Goal: Task Accomplishment & Management: Manage account settings

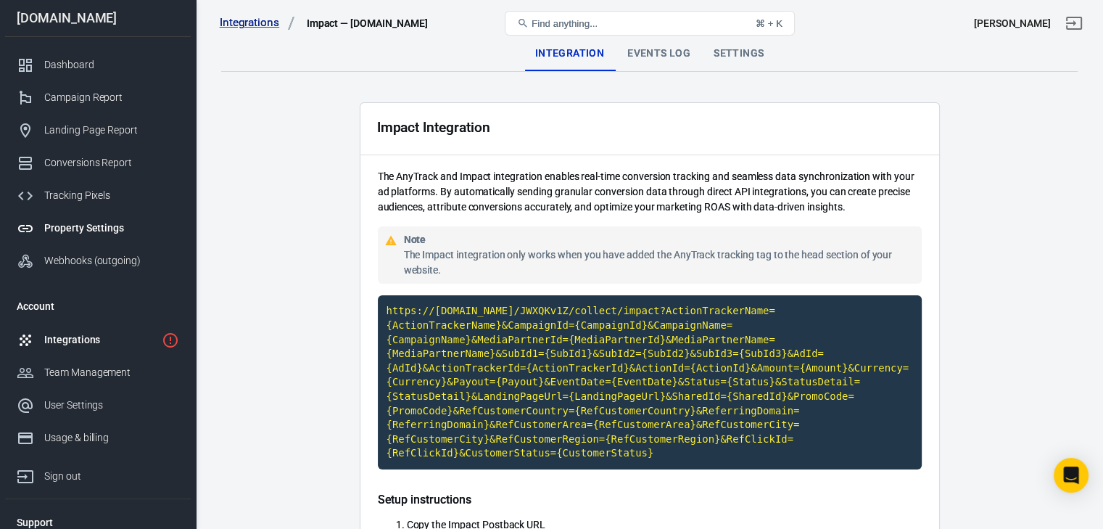
click at [90, 230] on div "Property Settings" at bounding box center [111, 227] width 135 height 15
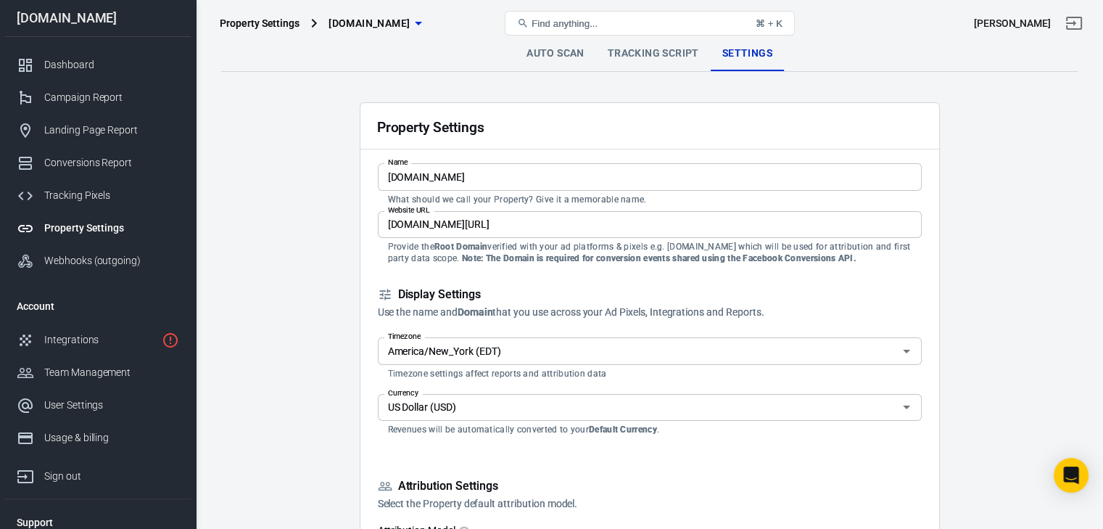
click at [655, 53] on link "Tracking Script" at bounding box center [653, 53] width 115 height 35
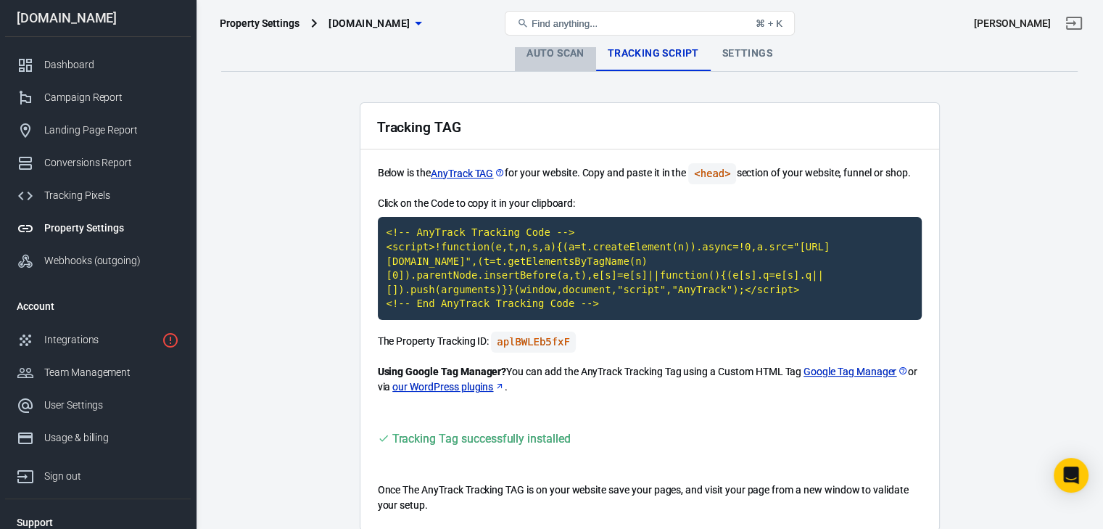
click at [550, 54] on link "Auto Scan" at bounding box center [555, 53] width 81 height 35
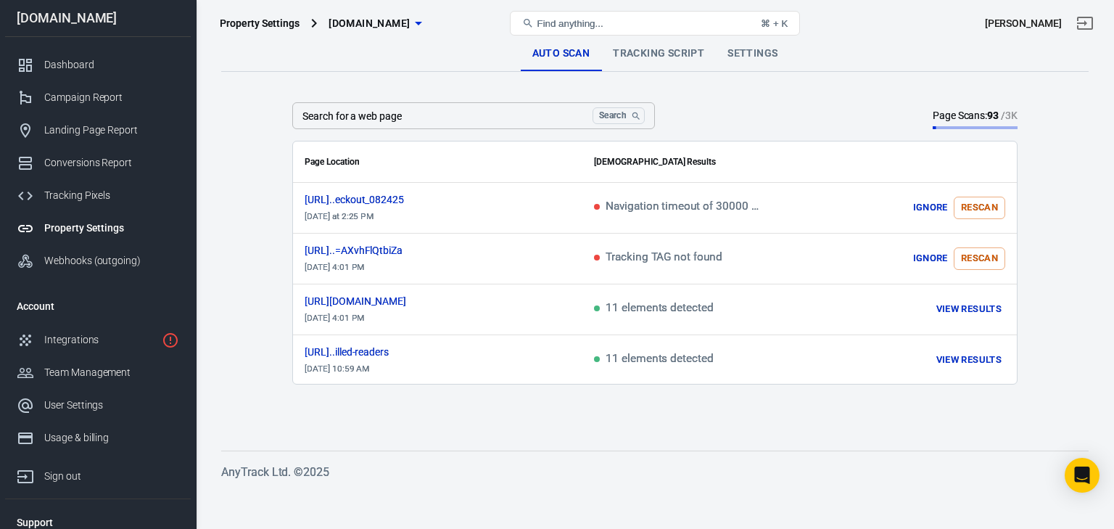
click at [758, 52] on link "Settings" at bounding box center [752, 53] width 73 height 35
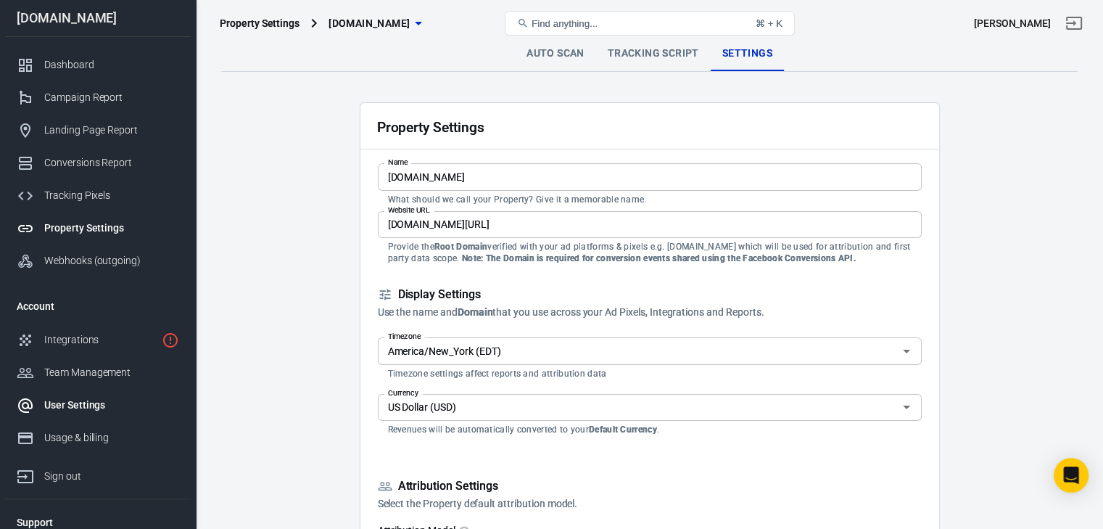
click at [74, 400] on div "User Settings" at bounding box center [111, 404] width 135 height 15
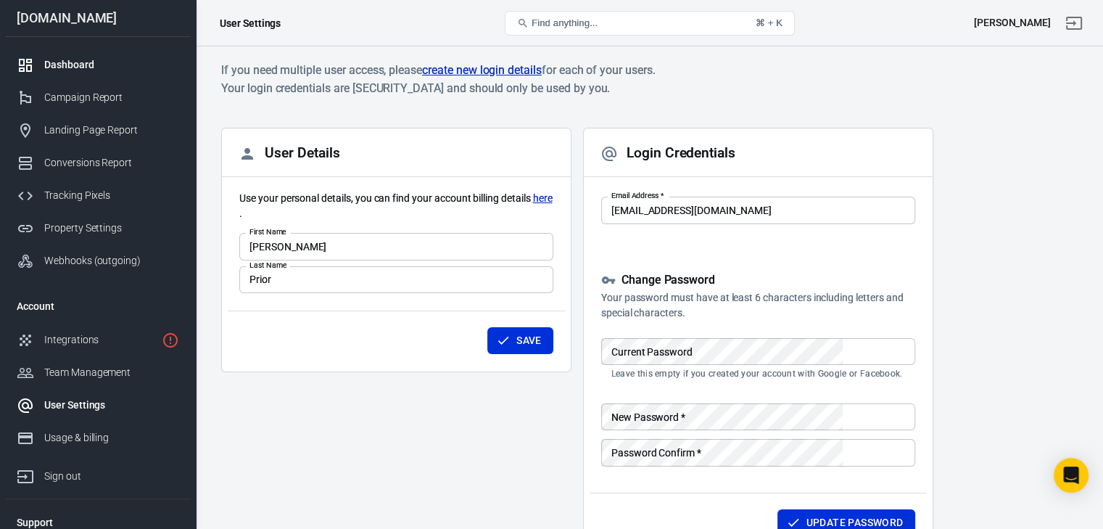
click at [83, 67] on div "Dashboard" at bounding box center [111, 64] width 135 height 15
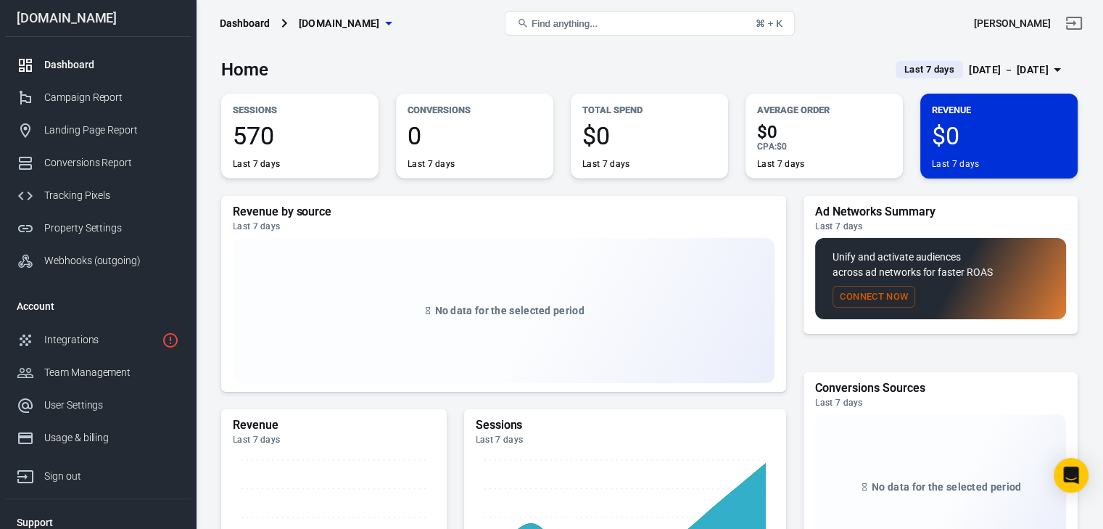
click at [463, 117] on div "Conversions 0 Last 7 days" at bounding box center [474, 136] width 157 height 85
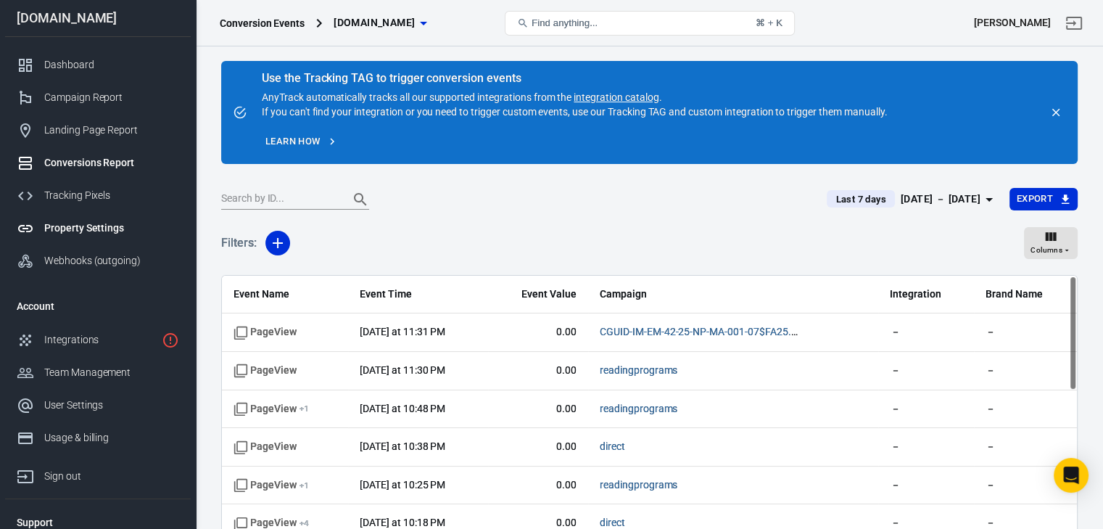
click at [99, 233] on div "Property Settings" at bounding box center [111, 227] width 135 height 15
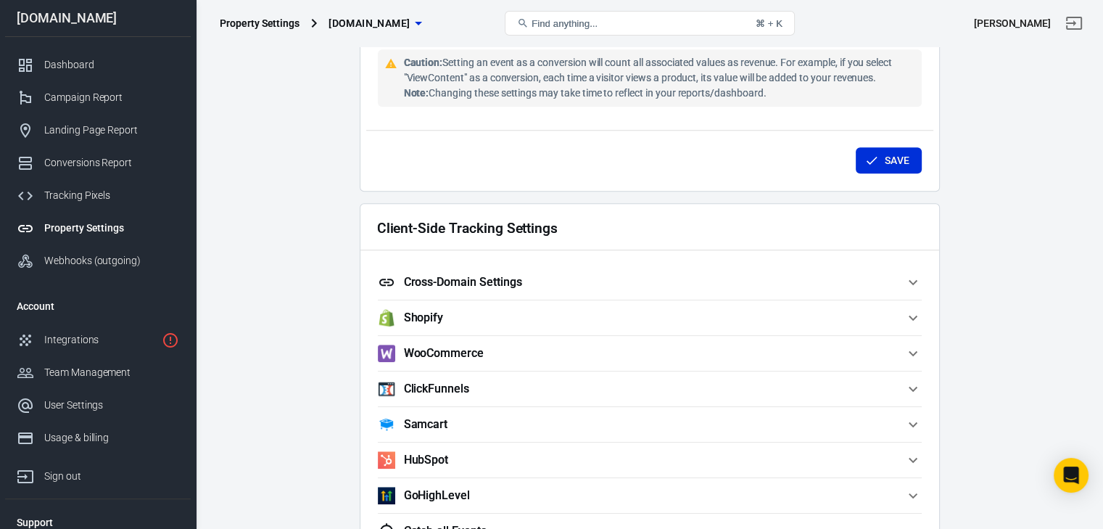
scroll to position [1233, 0]
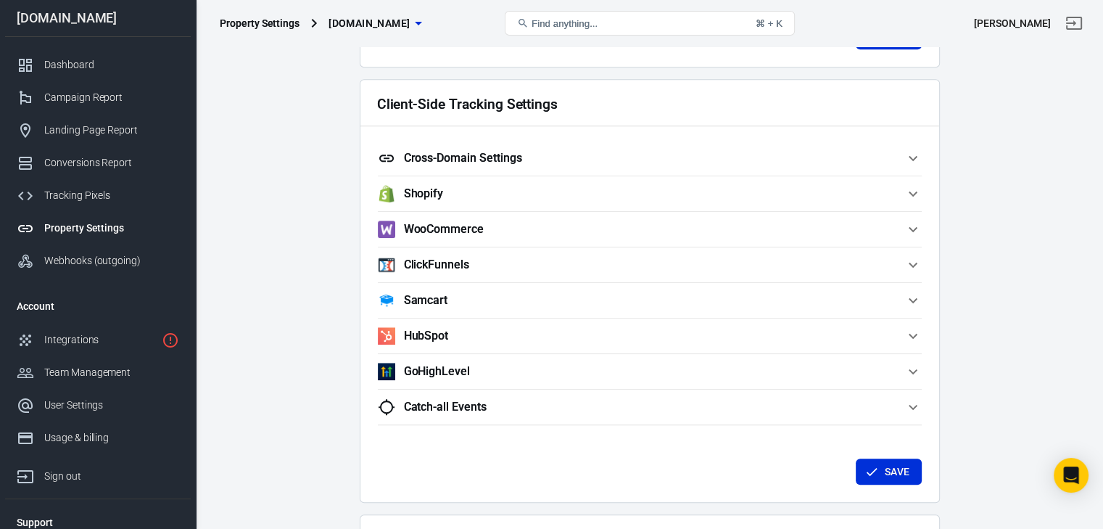
click at [887, 407] on span "Catch-all Events" at bounding box center [641, 406] width 526 height 17
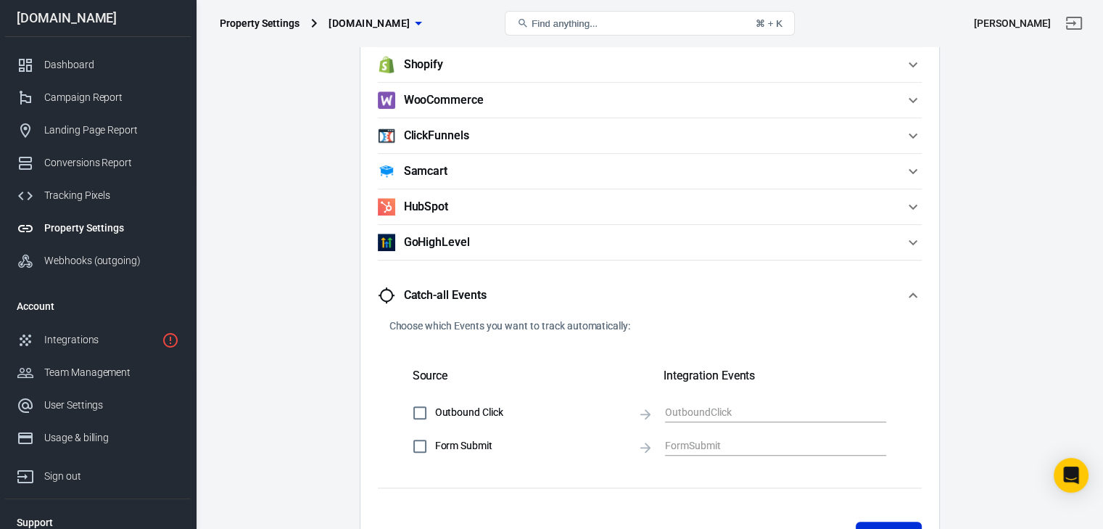
scroll to position [1450, 0]
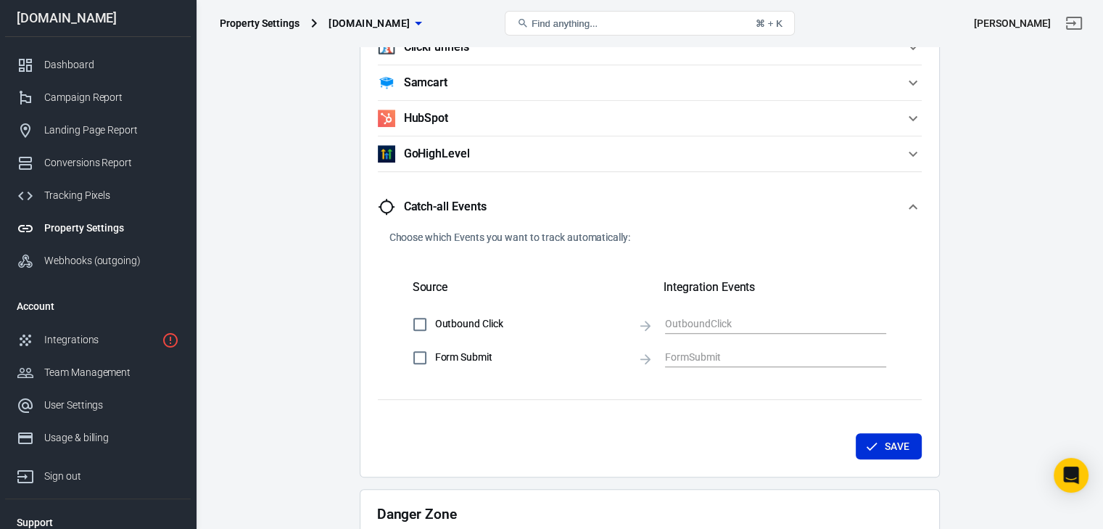
click at [903, 204] on span "Catch-all Events" at bounding box center [641, 206] width 526 height 17
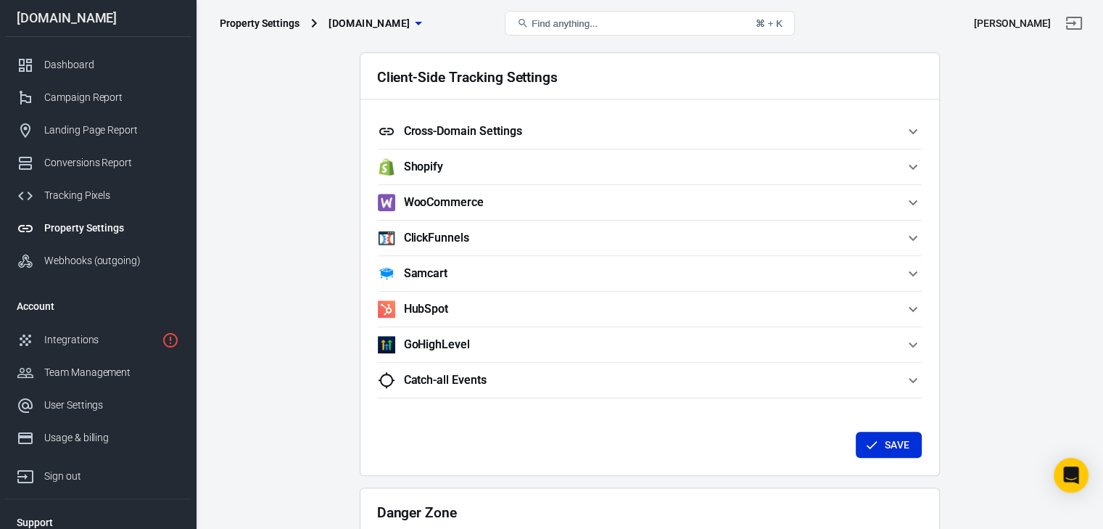
scroll to position [1257, 0]
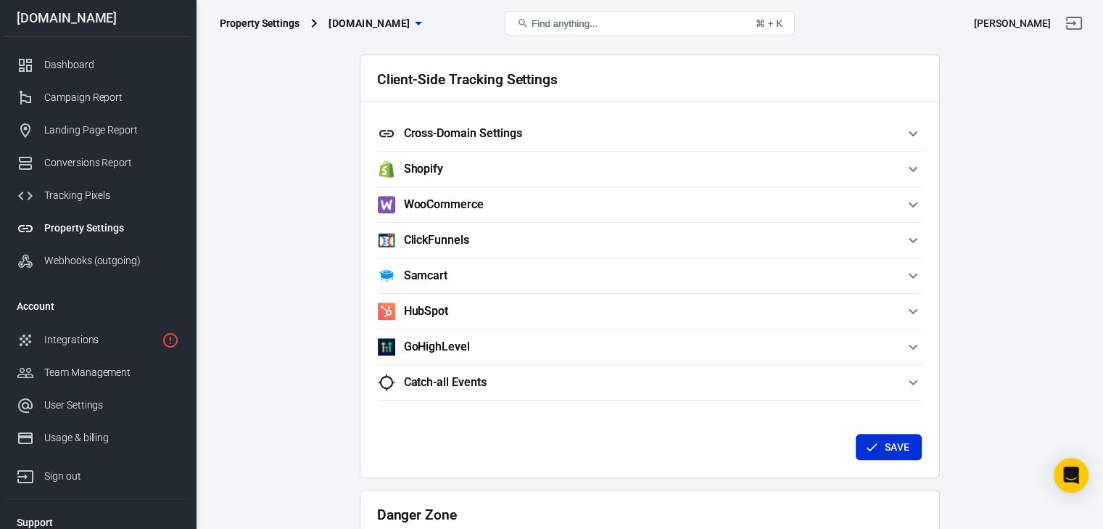
click at [919, 133] on icon "button" at bounding box center [912, 133] width 17 height 17
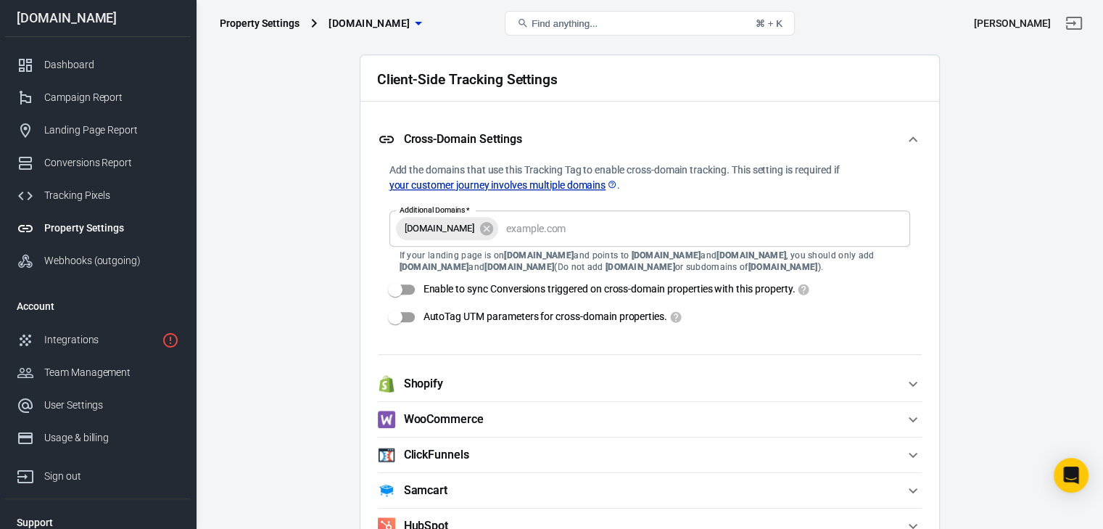
click at [912, 134] on icon "button" at bounding box center [912, 139] width 17 height 17
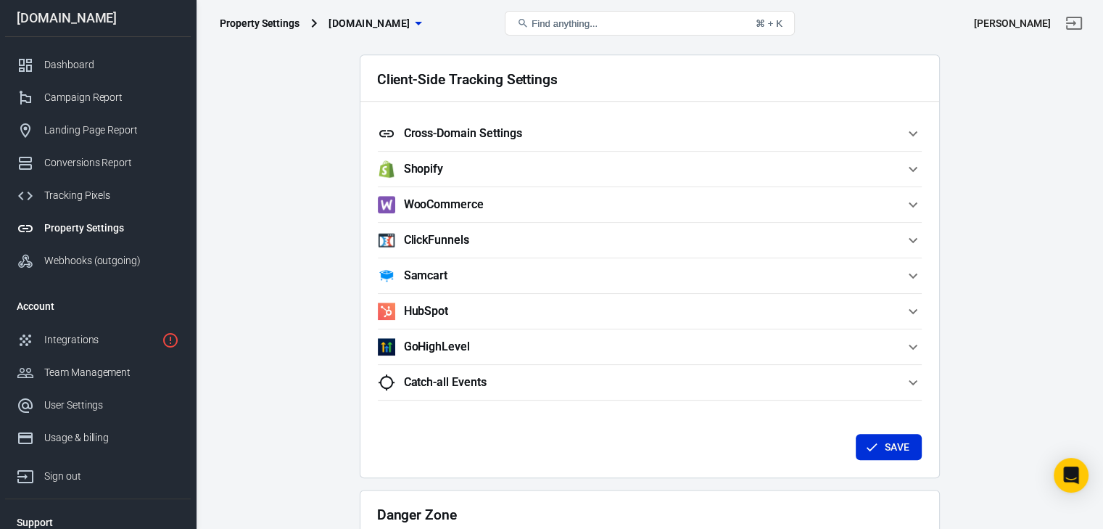
click at [885, 136] on span "Cross-Domain Settings" at bounding box center [641, 133] width 526 height 17
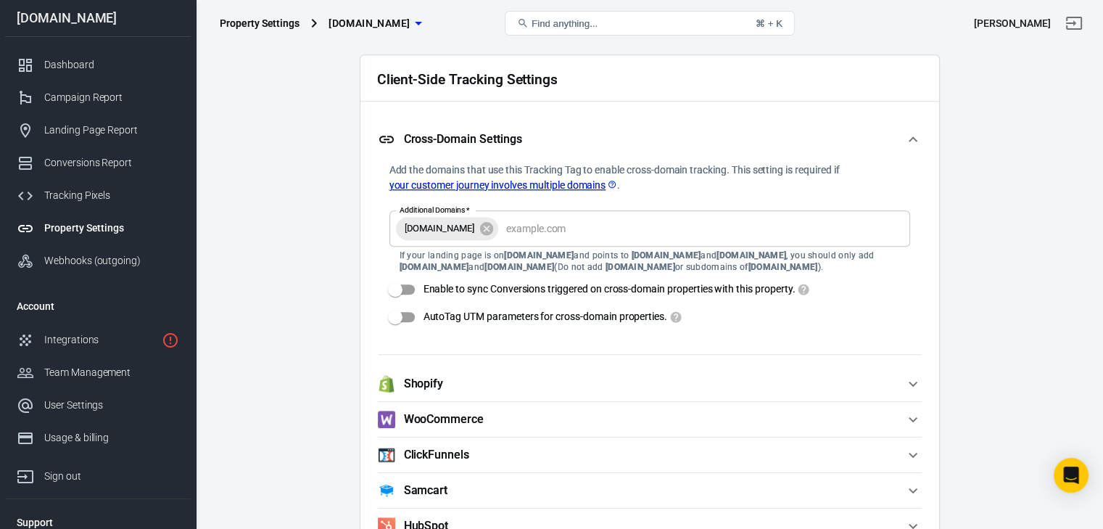
click at [885, 136] on span "Cross-Domain Settings" at bounding box center [641, 139] width 526 height 17
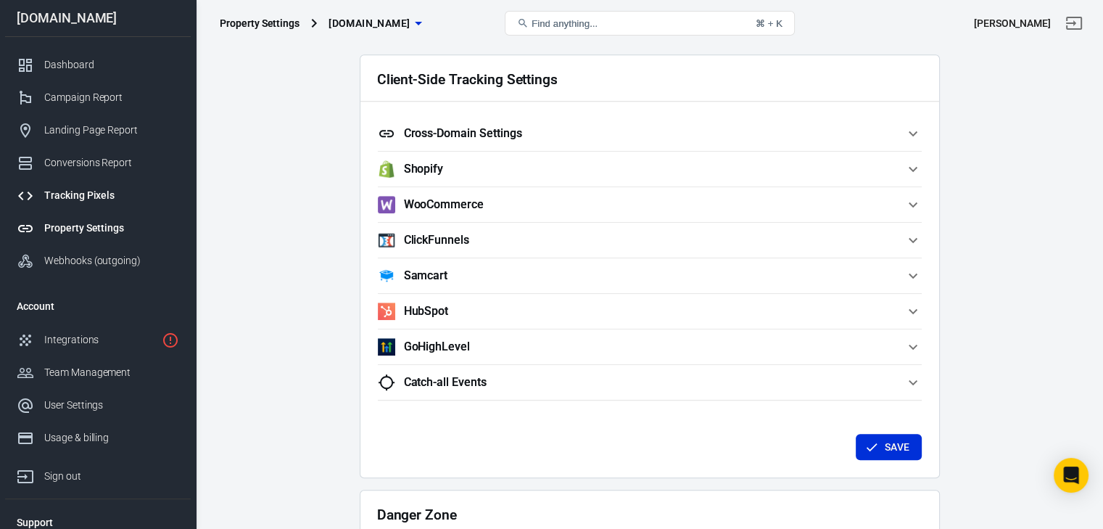
click at [86, 199] on div "Tracking Pixels" at bounding box center [111, 195] width 135 height 15
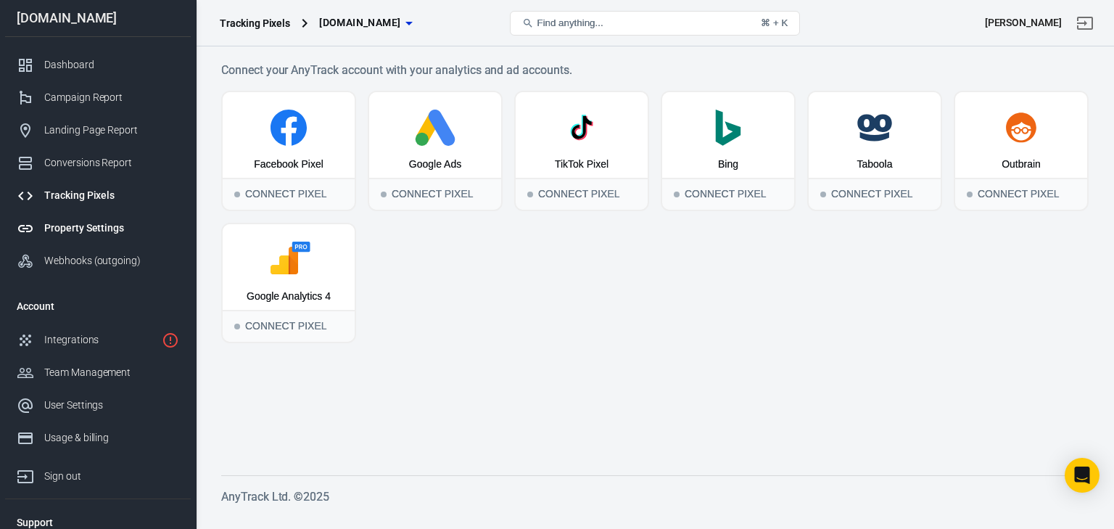
click at [91, 233] on div "Property Settings" at bounding box center [111, 227] width 135 height 15
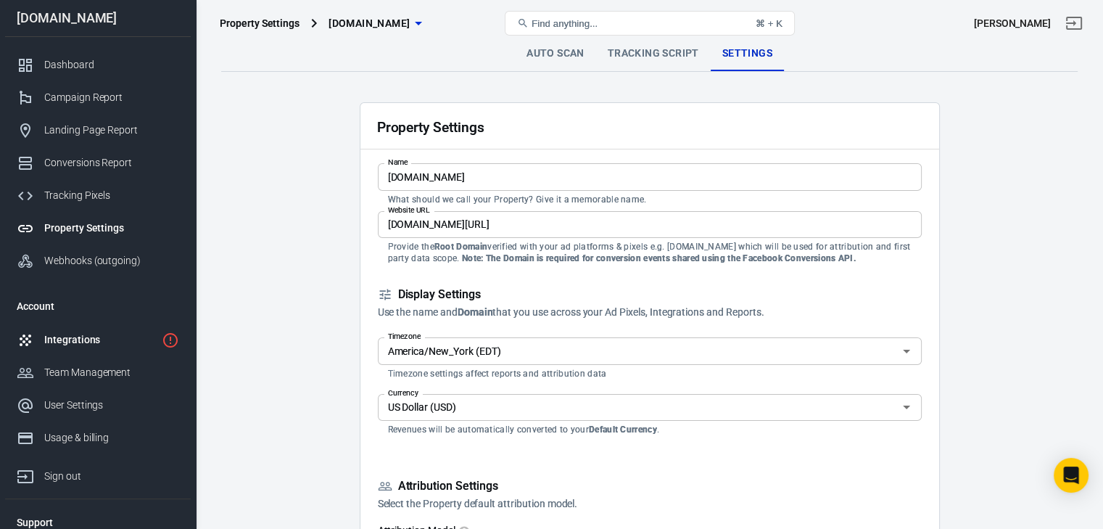
click at [119, 335] on div "Integrations" at bounding box center [100, 339] width 112 height 15
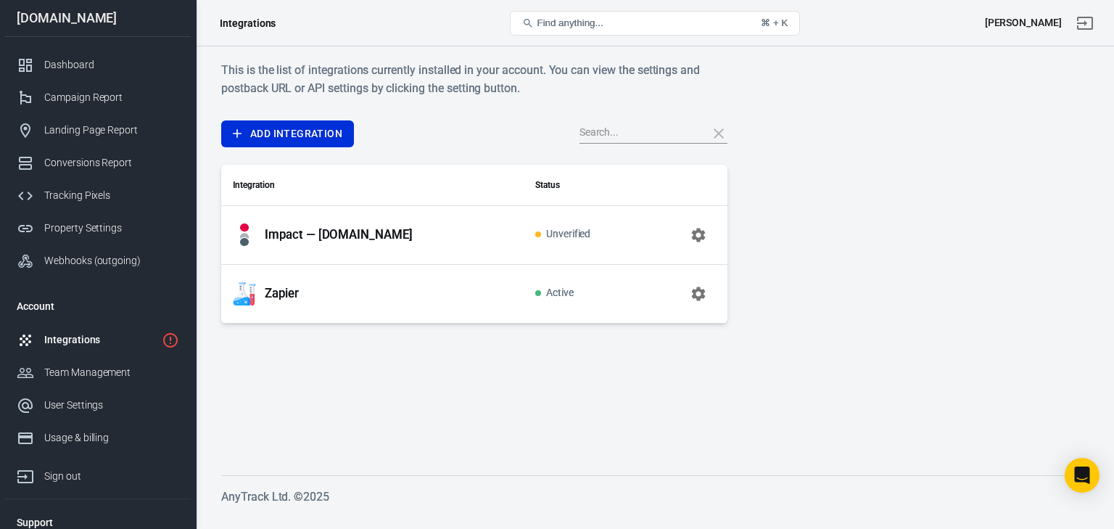
click at [94, 336] on div "Integrations" at bounding box center [100, 339] width 112 height 15
click at [86, 197] on div "Tracking Pixels" at bounding box center [111, 195] width 135 height 15
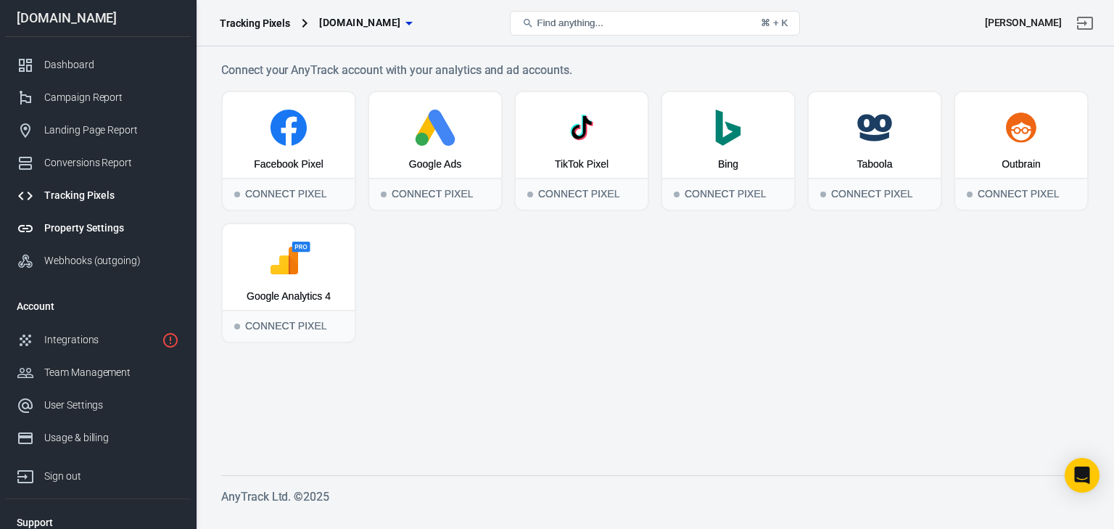
click at [84, 226] on div "Property Settings" at bounding box center [111, 227] width 135 height 15
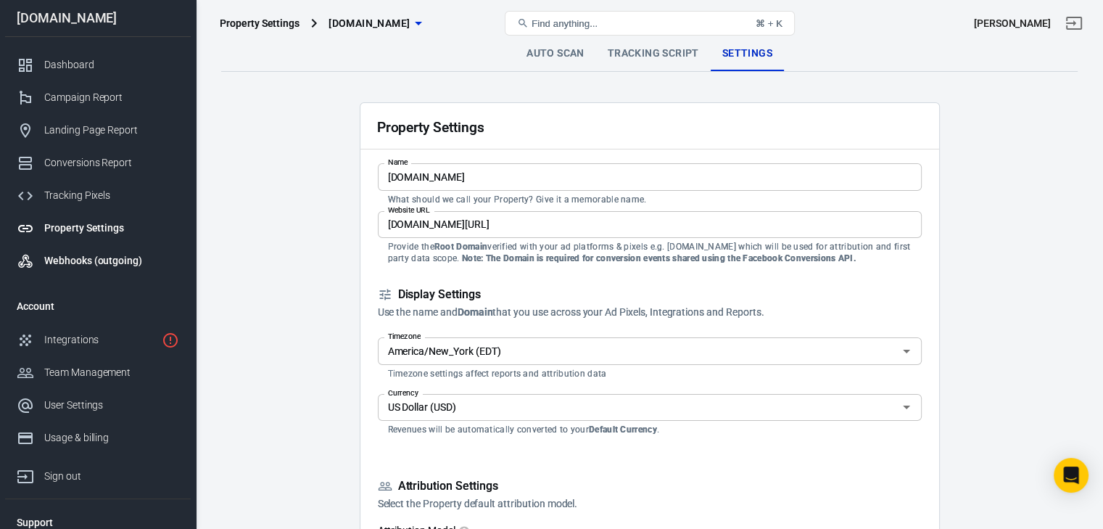
click at [85, 260] on div "Webhooks (outgoing)" at bounding box center [111, 260] width 135 height 15
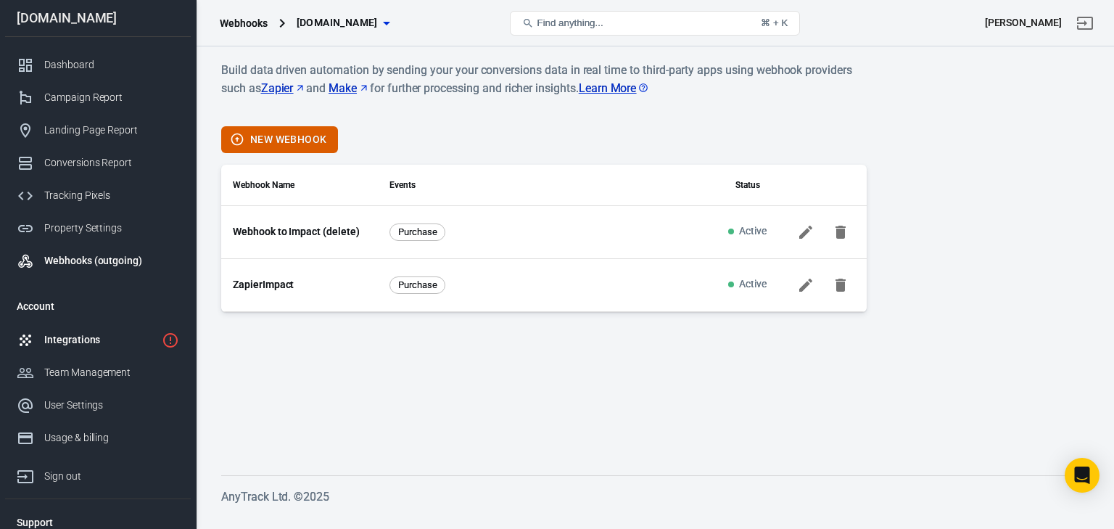
click at [72, 349] on link "Integrations" at bounding box center [98, 339] width 186 height 33
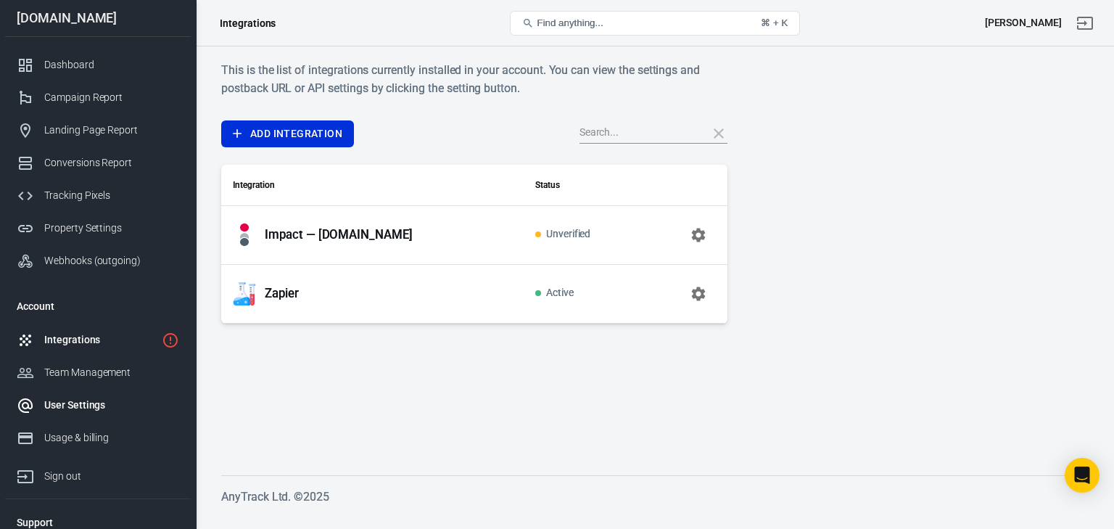
click at [73, 402] on div "User Settings" at bounding box center [111, 404] width 135 height 15
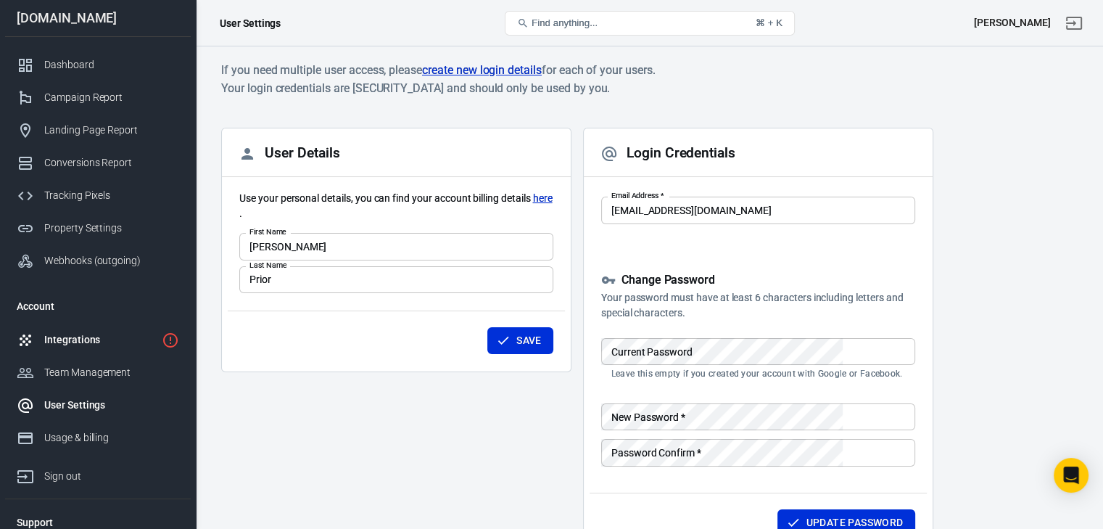
click at [75, 341] on div "Integrations" at bounding box center [100, 339] width 112 height 15
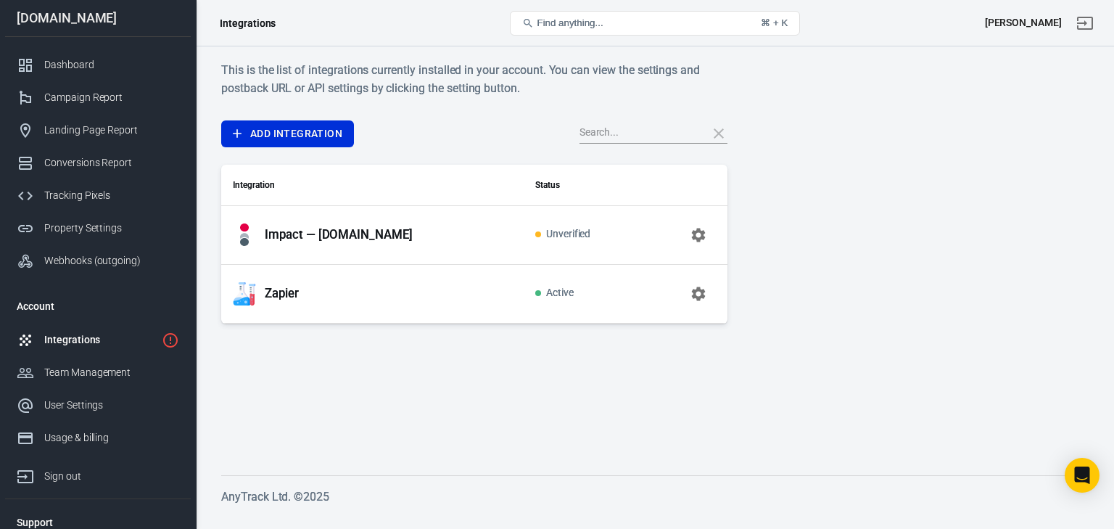
click at [323, 236] on p "Impact — [DOMAIN_NAME]" at bounding box center [339, 234] width 148 height 15
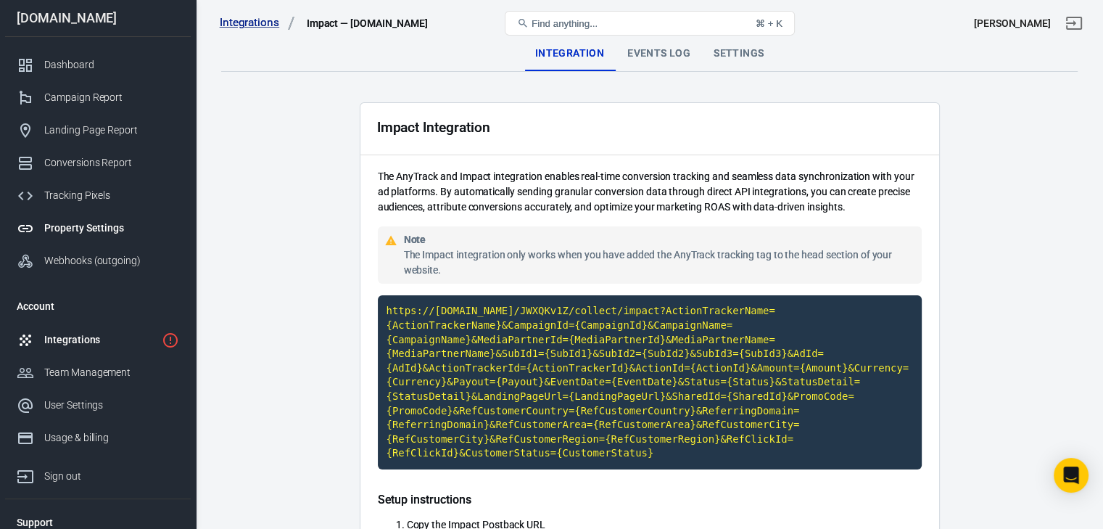
click at [99, 224] on div "Property Settings" at bounding box center [111, 227] width 135 height 15
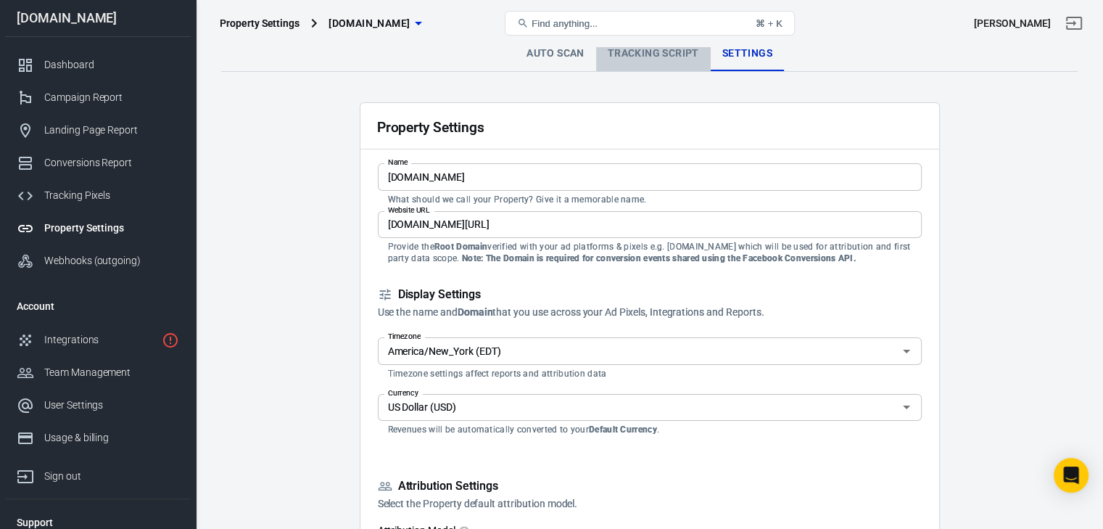
click at [663, 53] on link "Tracking Script" at bounding box center [653, 53] width 115 height 35
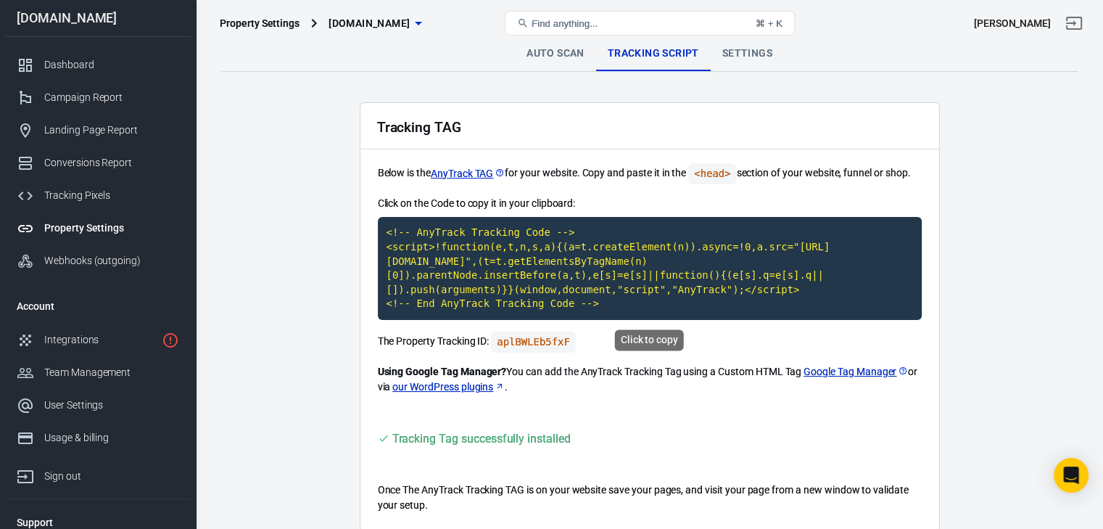
click at [645, 336] on div "Click to copy" at bounding box center [649, 339] width 69 height 21
click at [566, 295] on code "<!-- AnyTrack Tracking Code --> <script>!function(e,t,n,s,a){(a=t.createElement…" at bounding box center [650, 268] width 544 height 103
